Goal: Information Seeking & Learning: Stay updated

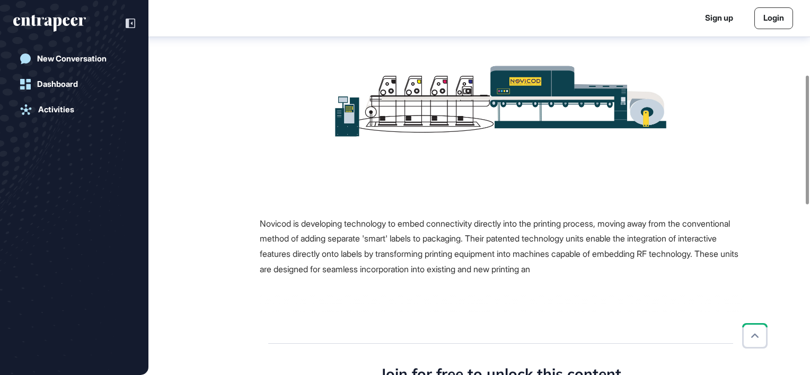
scroll to position [217, 0]
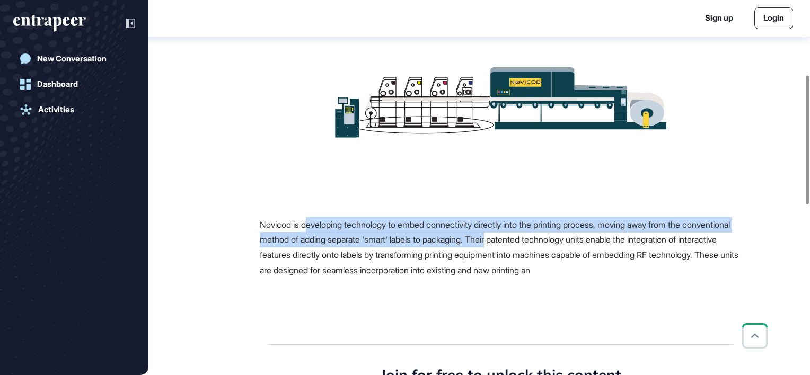
drag, startPoint x: 309, startPoint y: 224, endPoint x: 555, endPoint y: 233, distance: 246.8
click at [555, 233] on div "Novicod is developing technology to embed connectivity directly into the printi…" at bounding box center [501, 247] width 482 height 61
drag, startPoint x: 555, startPoint y: 233, endPoint x: 529, endPoint y: 243, distance: 28.4
click at [529, 243] on span "Novicod is developing technology to embed connectivity directly into the printi…" at bounding box center [499, 248] width 479 height 56
click at [458, 237] on span "Novicod is developing technology to embed connectivity directly into the printi…" at bounding box center [499, 248] width 479 height 56
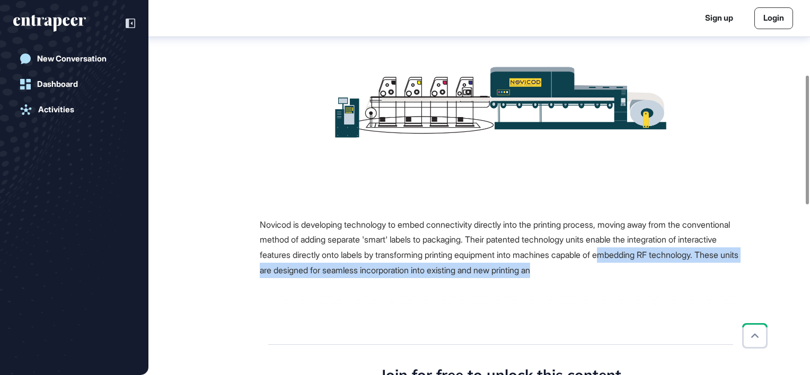
drag, startPoint x: 265, startPoint y: 268, endPoint x: 461, endPoint y: 278, distance: 196.0
drag, startPoint x: 461, startPoint y: 278, endPoint x: 566, endPoint y: 277, distance: 105.5
click at [566, 277] on div "Novicod is developing technology to embed connectivity directly into the printi…" at bounding box center [501, 247] width 482 height 61
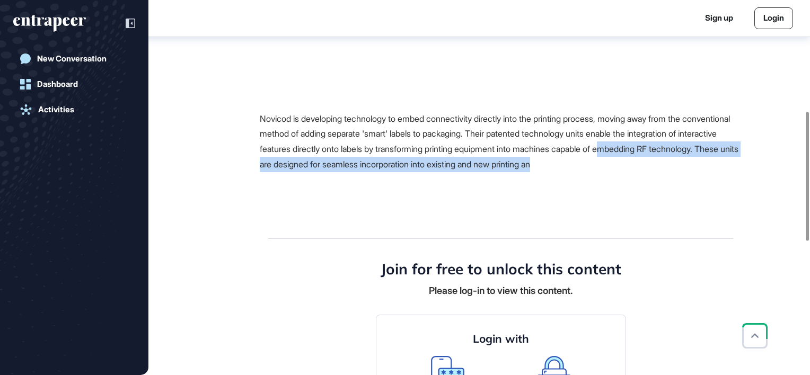
click at [662, 171] on div "Source Reference Companies Novicod is developing technology to embed connectivi…" at bounding box center [467, 316] width 549 height 836
click at [689, 166] on span "Novicod is developing technology to embed connectivity directly into the printi…" at bounding box center [499, 141] width 479 height 56
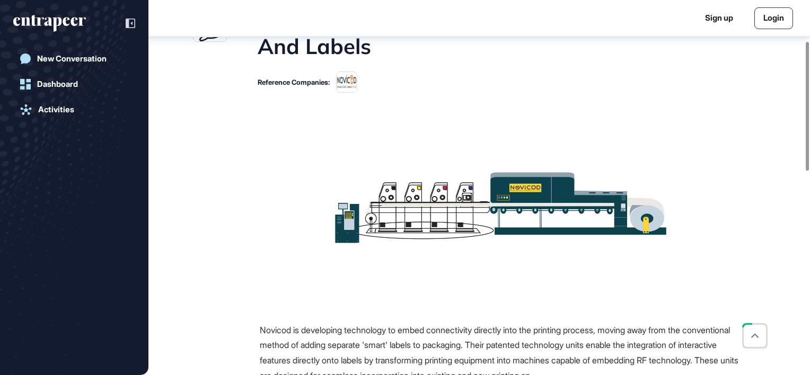
scroll to position [165, 0]
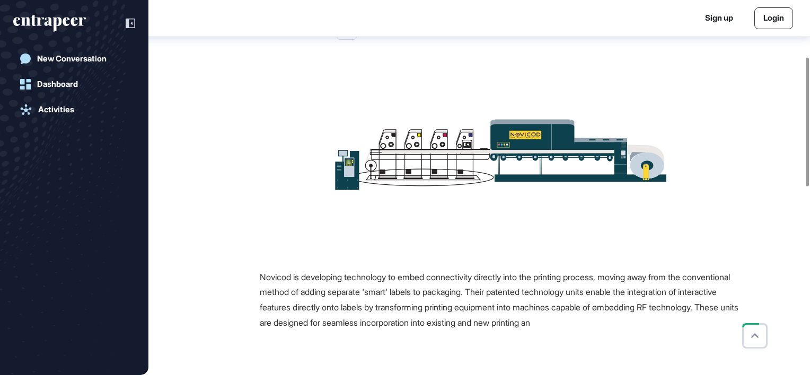
click at [635, 157] on img at bounding box center [501, 155] width 348 height 196
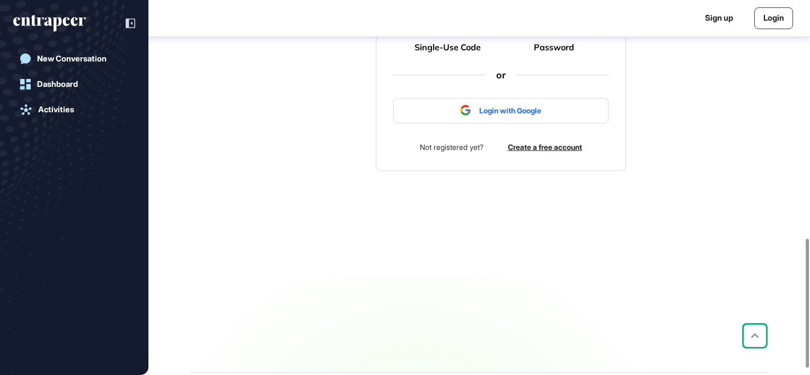
scroll to position [712, 0]
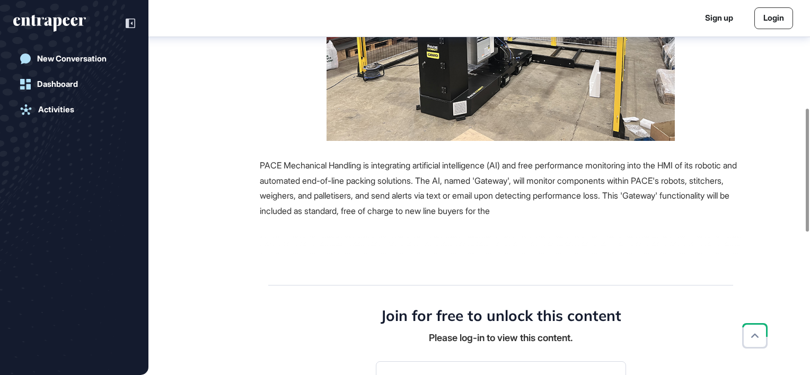
scroll to position [329, 0]
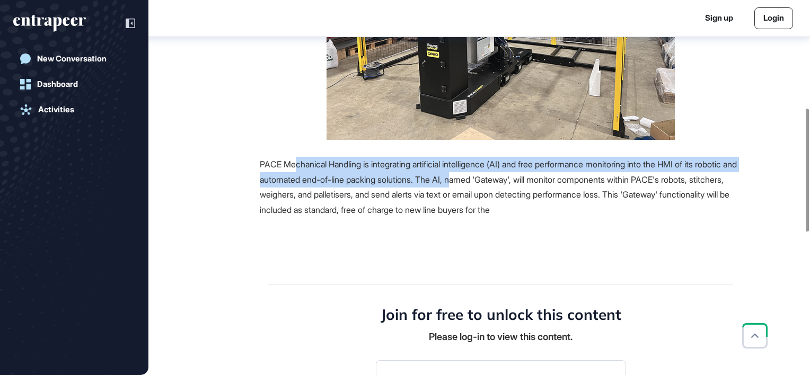
drag, startPoint x: 294, startPoint y: 165, endPoint x: 509, endPoint y: 178, distance: 215.1
click at [509, 178] on span "PACE Mechanical Handling is integrating artificial intelligence (AI) and free p…" at bounding box center [498, 187] width 477 height 56
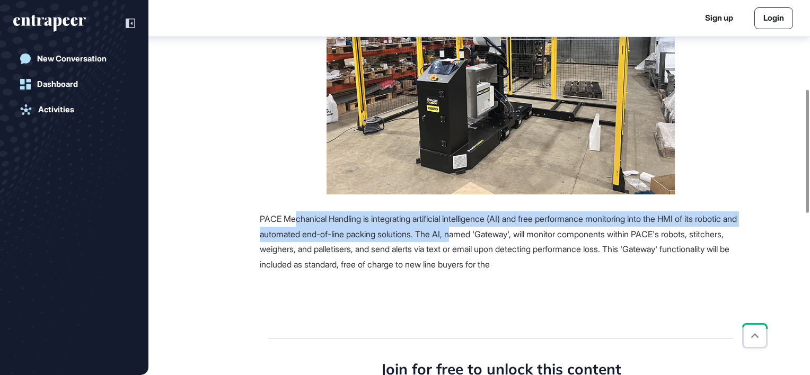
scroll to position [276, 0]
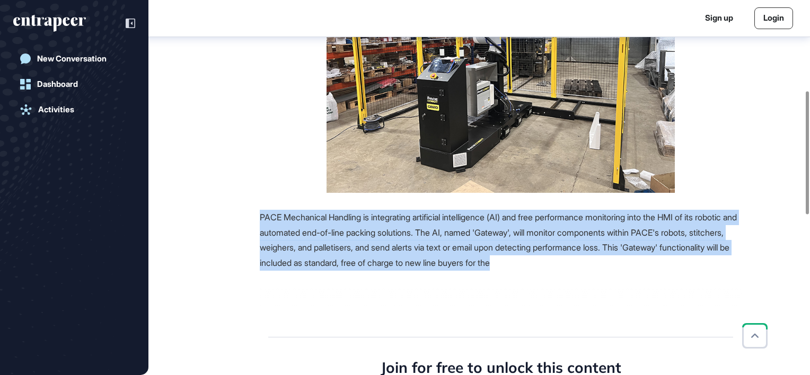
drag, startPoint x: 626, startPoint y: 261, endPoint x: 259, endPoint y: 215, distance: 369.9
click at [259, 215] on div "Source Reference Companies PACE Mechanical Handling is integrating artificial i…" at bounding box center [467, 383] width 549 height 902
copy span "PACE Mechanical Handling is integrating artificial intelligence (AI) and free p…"
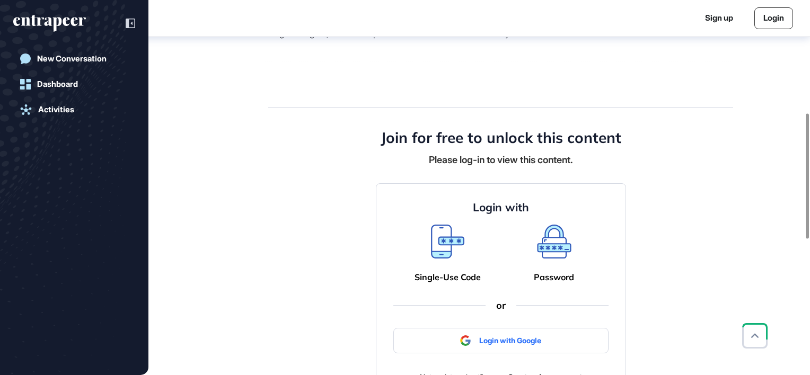
scroll to position [329, 0]
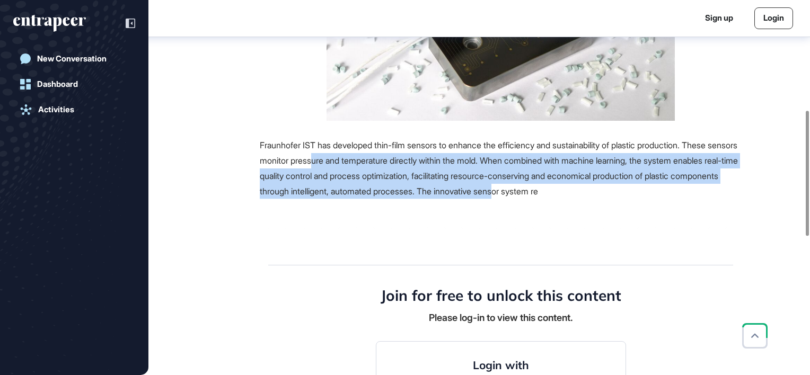
drag, startPoint x: 350, startPoint y: 161, endPoint x: 597, endPoint y: 194, distance: 249.2
click at [597, 194] on span "Fraunhofer IST has developed thin-film sensors to enhance the efficiency and su…" at bounding box center [499, 168] width 478 height 56
drag, startPoint x: 597, startPoint y: 194, endPoint x: 532, endPoint y: 189, distance: 65.4
click at [532, 189] on span "Fraunhofer IST has developed thin-film sensors to enhance the efficiency and su…" at bounding box center [499, 168] width 478 height 56
